Goal: Transaction & Acquisition: Purchase product/service

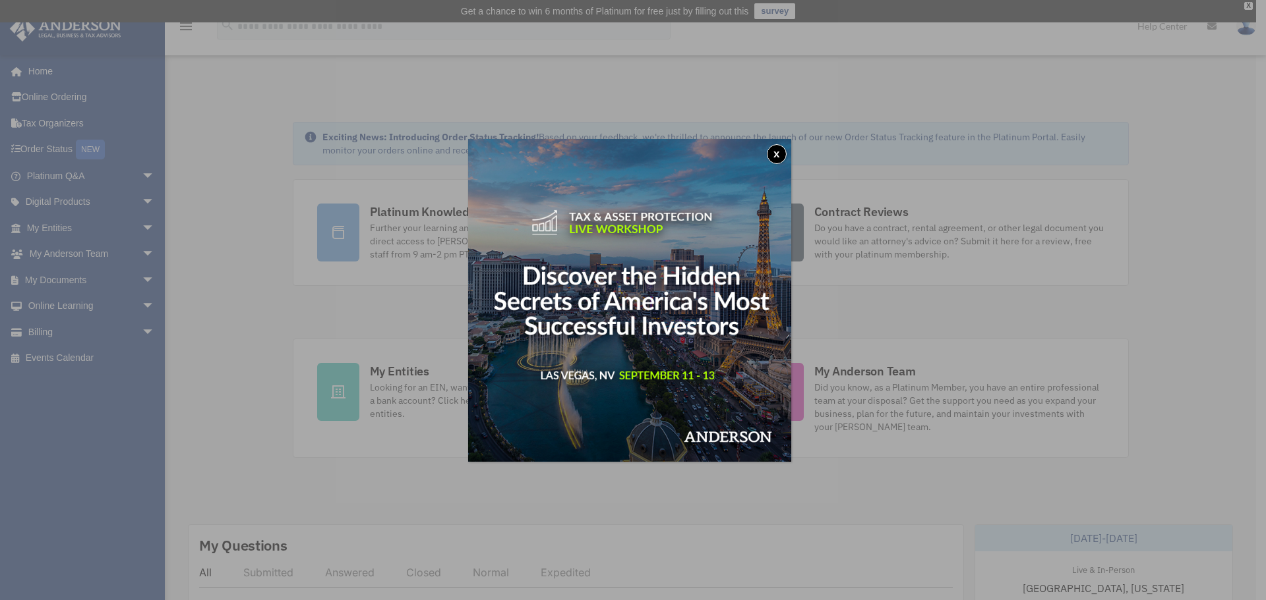
click at [782, 156] on button "x" at bounding box center [777, 154] width 20 height 20
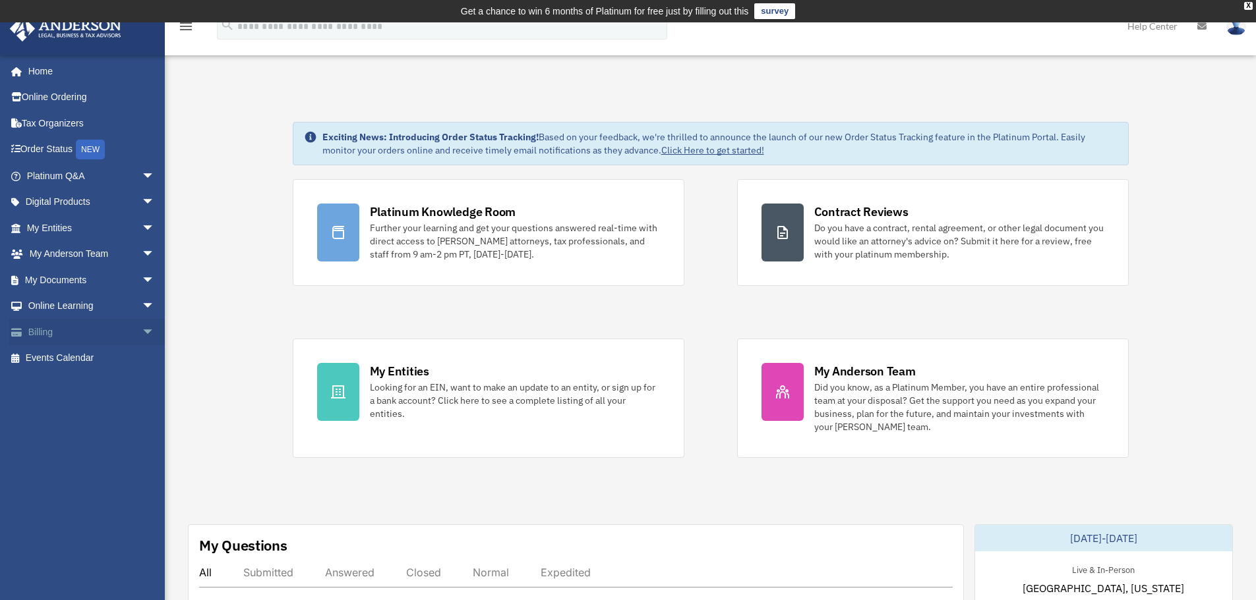
click at [55, 337] on link "Billing arrow_drop_down" at bounding box center [91, 332] width 165 height 26
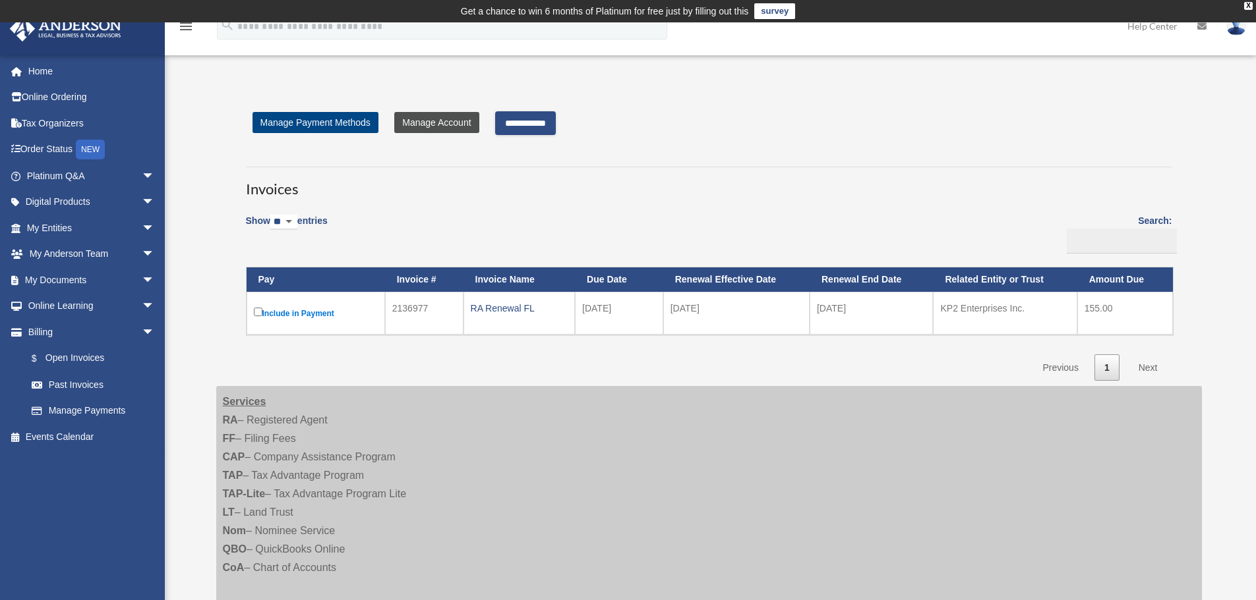
click at [446, 128] on link "Manage Account" at bounding box center [436, 122] width 84 height 21
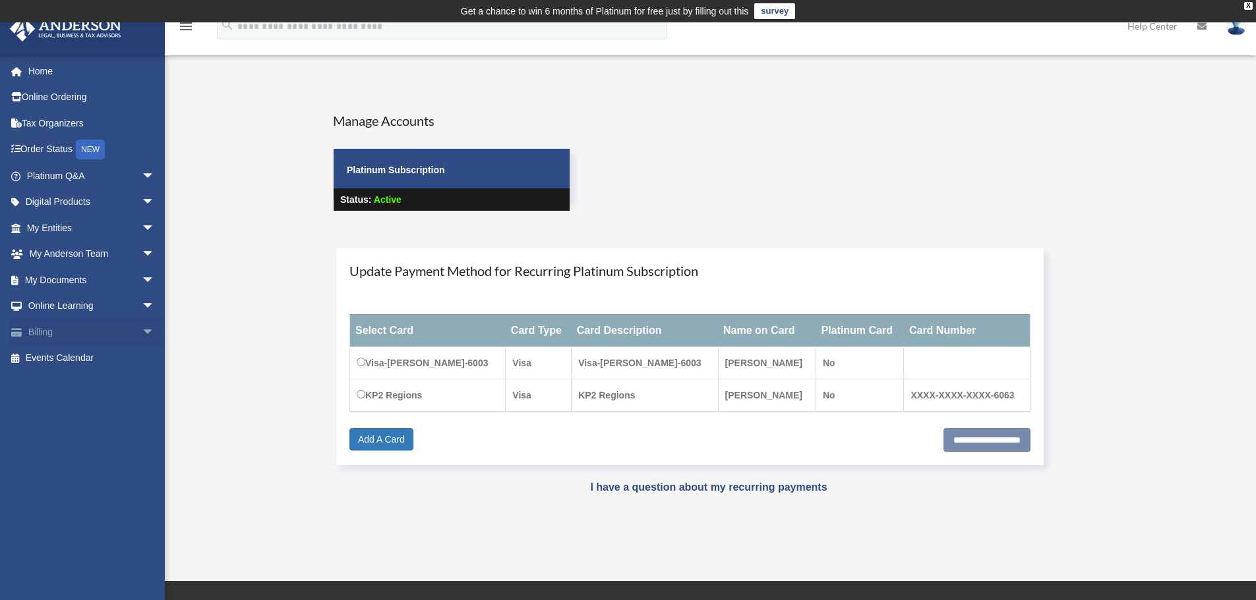
click at [38, 330] on link "Billing arrow_drop_down" at bounding box center [91, 332] width 165 height 26
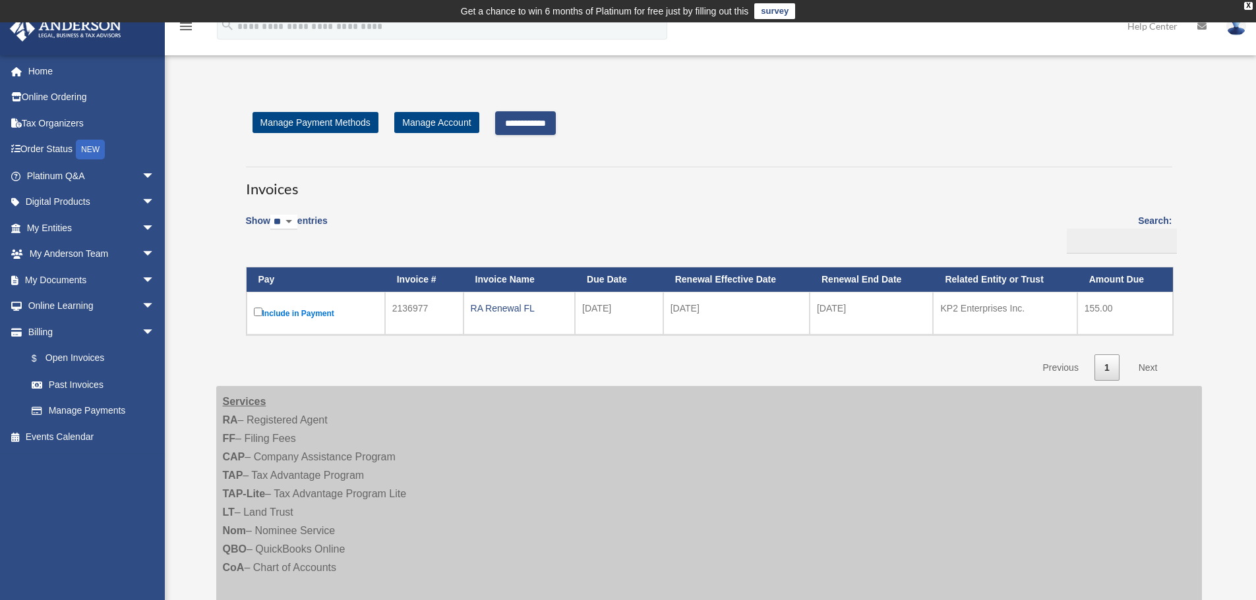
click at [540, 118] on input "**********" at bounding box center [525, 123] width 61 height 24
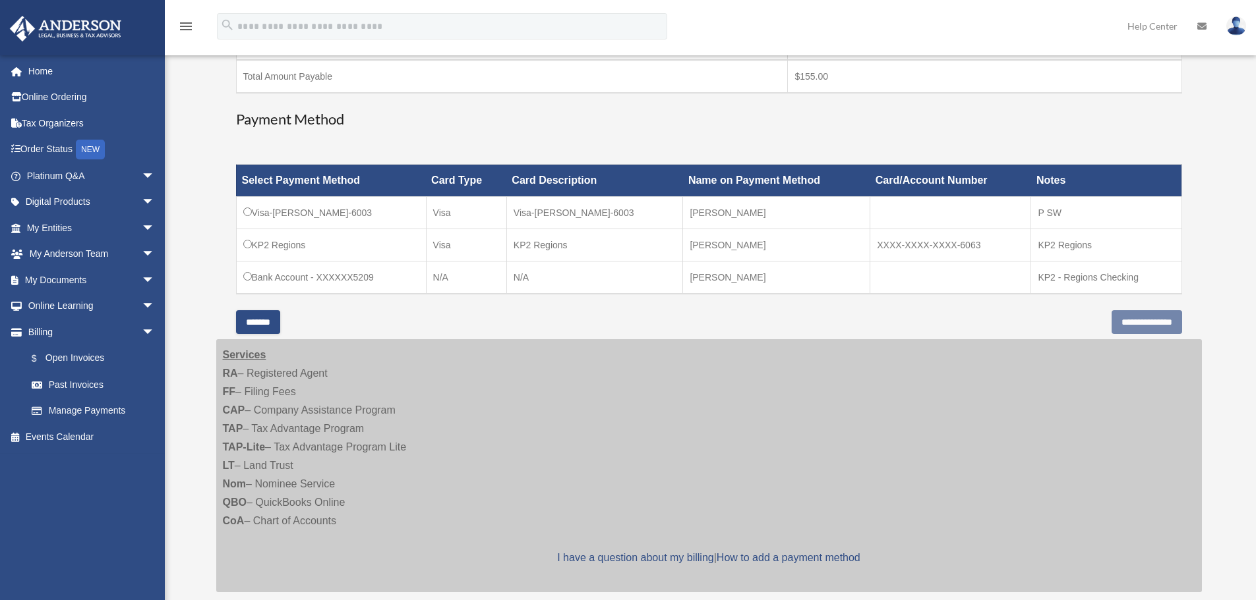
scroll to position [330, 0]
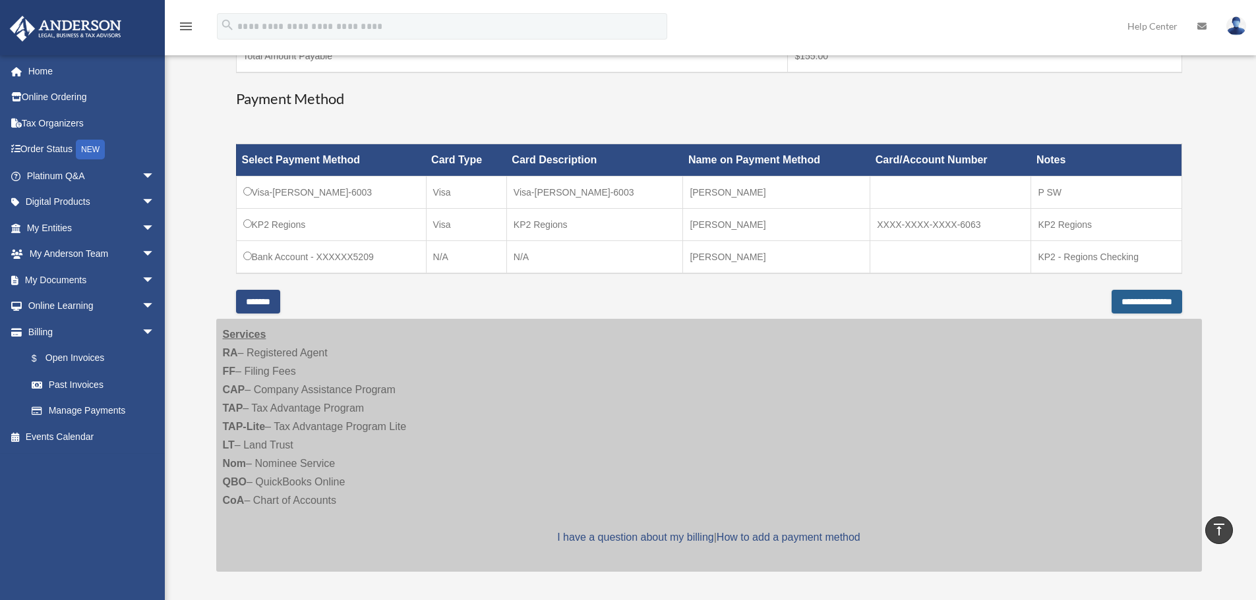
click at [1143, 304] on input "**********" at bounding box center [1146, 302] width 71 height 24
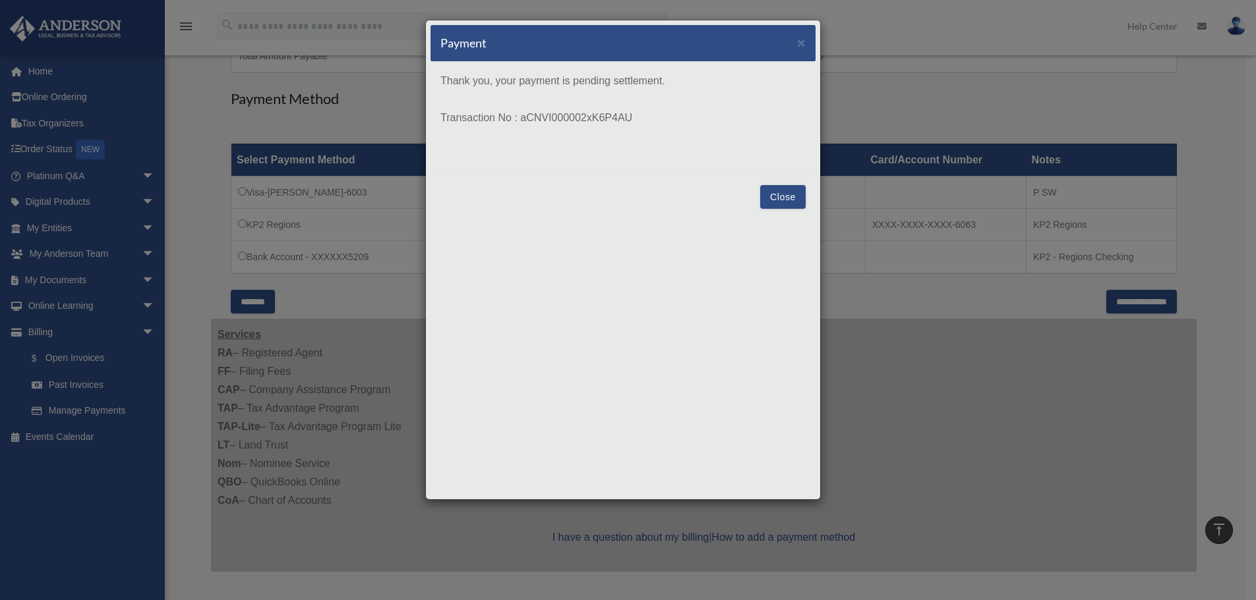
drag, startPoint x: 441, startPoint y: 117, endPoint x: 639, endPoint y: 125, distance: 198.6
click at [639, 125] on p "Transaction No : aCNVI000002xK6P4AU" at bounding box center [622, 118] width 365 height 18
copy p "Transaction No : aCNVI000002xK6P4AU"
click at [497, 129] on p "Thank you, your payment is pending settlement. Transaction No : aCNVI000002xK6P…" at bounding box center [622, 109] width 365 height 74
drag, startPoint x: 441, startPoint y: 115, endPoint x: 647, endPoint y: 123, distance: 206.4
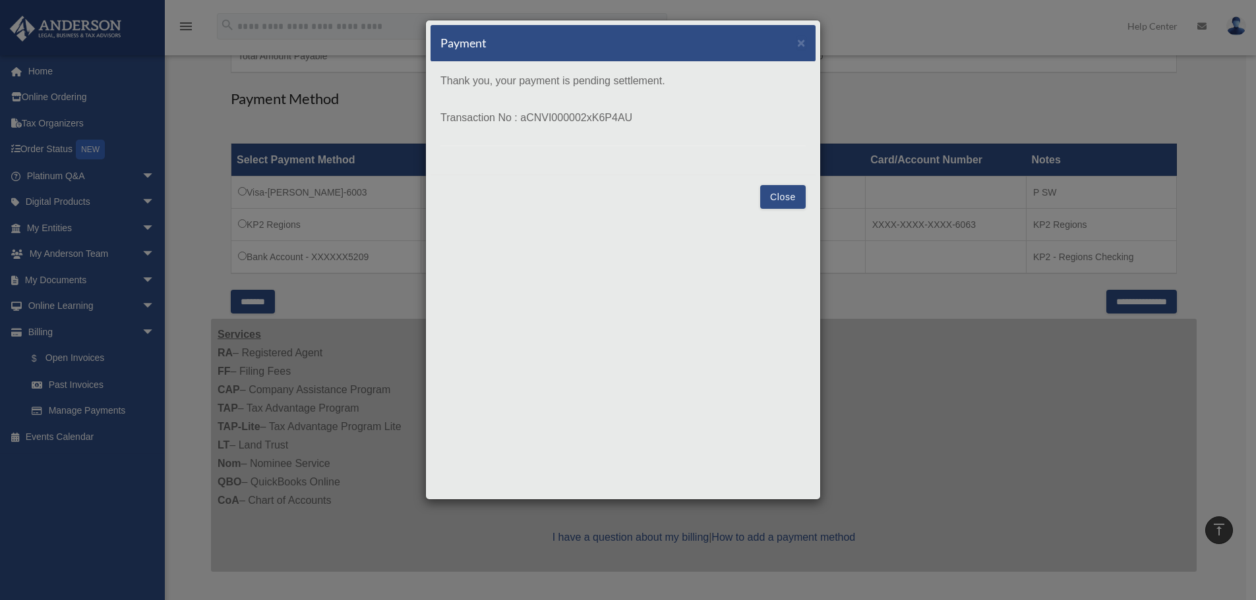
click at [647, 123] on p "Transaction No : aCNVI000002xK6P4AU" at bounding box center [622, 118] width 365 height 18
copy p "Transaction No : aCNVI000002xK6P4AU"
click at [790, 194] on button "Close" at bounding box center [782, 197] width 45 height 24
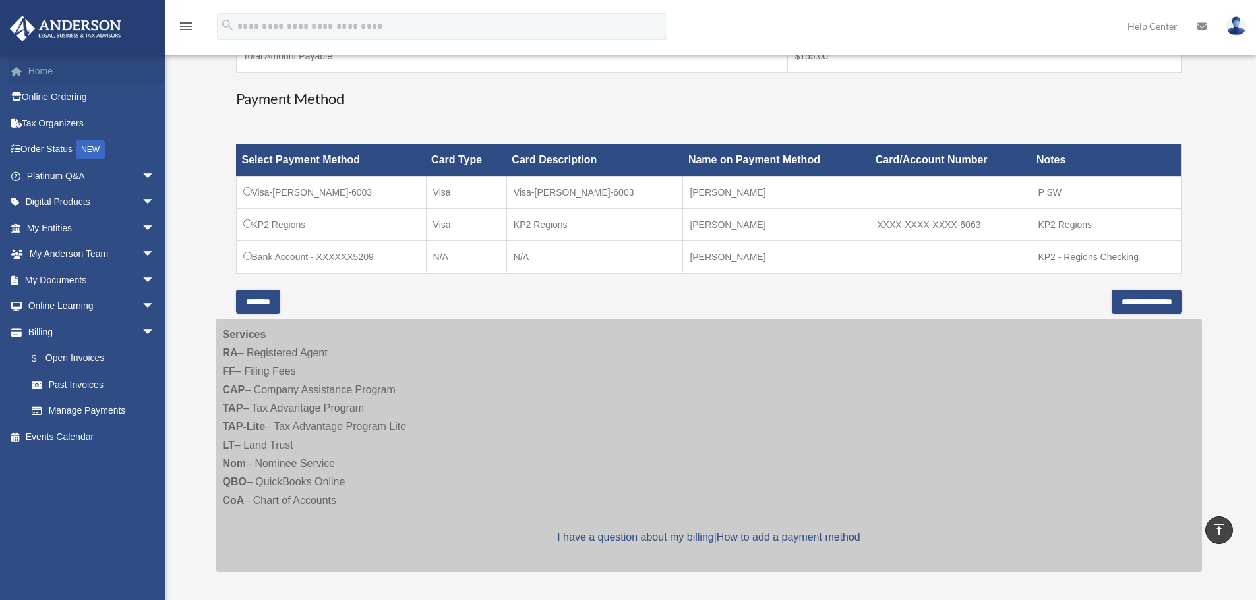
click at [50, 73] on link "Home" at bounding box center [91, 71] width 165 height 26
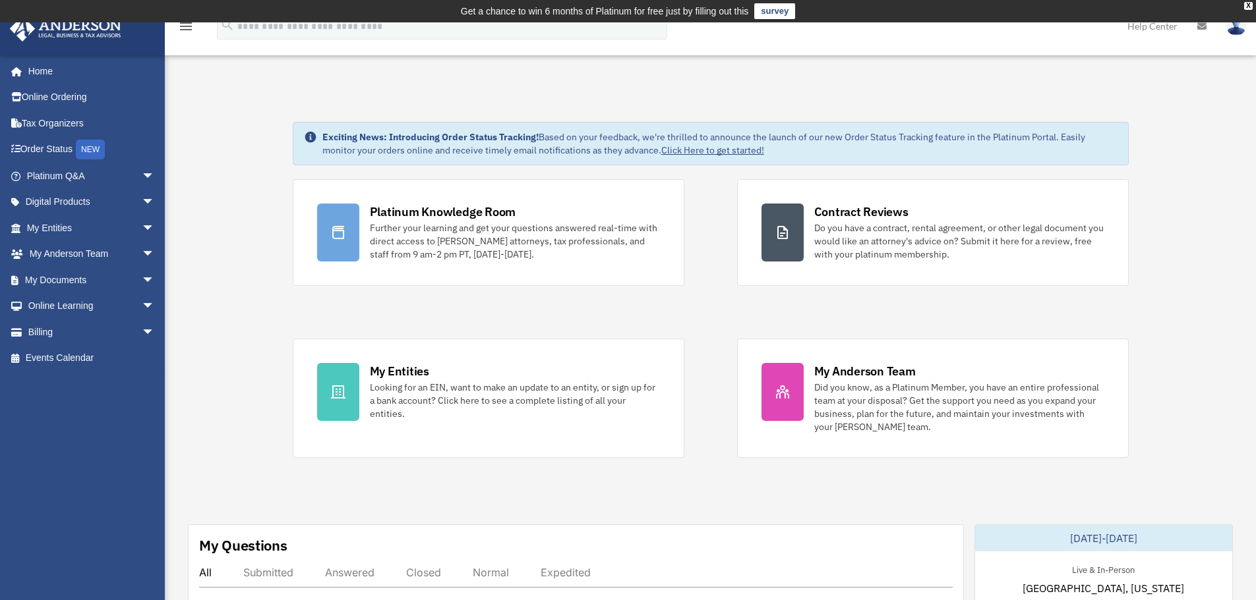
click at [1235, 30] on img at bounding box center [1236, 25] width 20 height 19
click at [997, 116] on link "Logout" at bounding box center [1038, 115] width 132 height 27
